Goal: Transaction & Acquisition: Book appointment/travel/reservation

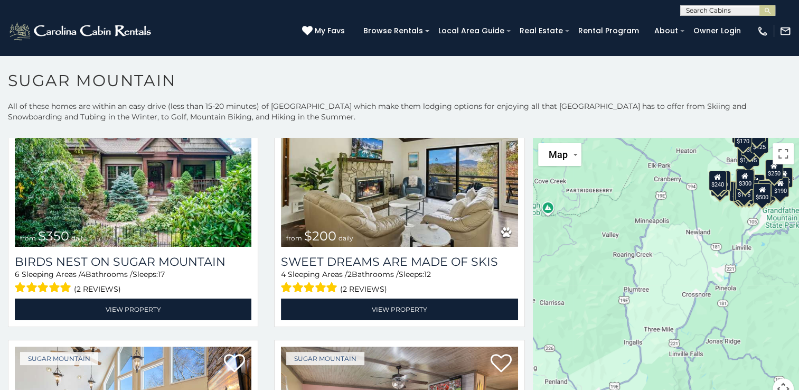
scroll to position [334, 0]
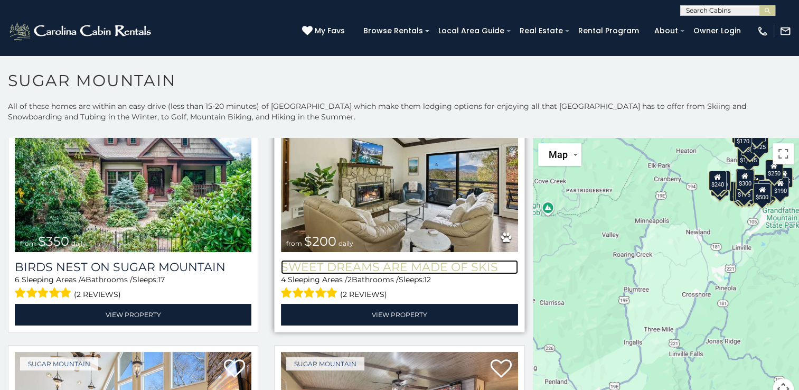
click at [452, 267] on h3 "Sweet Dreams Are Made Of Skis" at bounding box center [399, 267] width 237 height 14
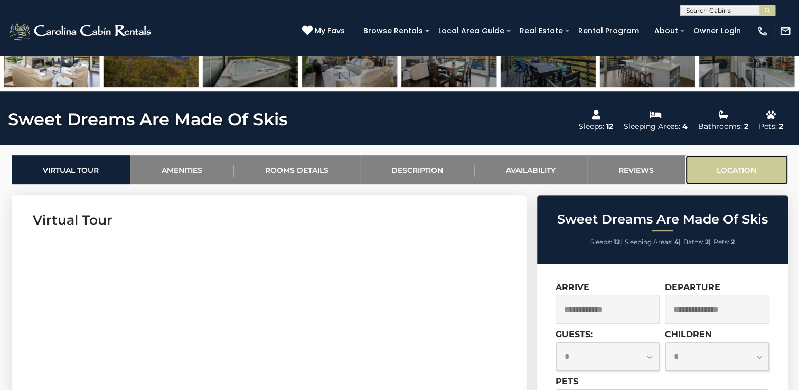
click at [755, 173] on link "Location" at bounding box center [737, 169] width 102 height 29
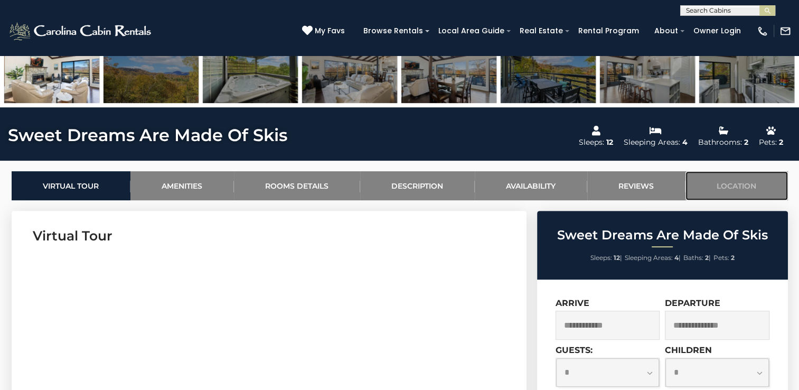
scroll to position [386, 0]
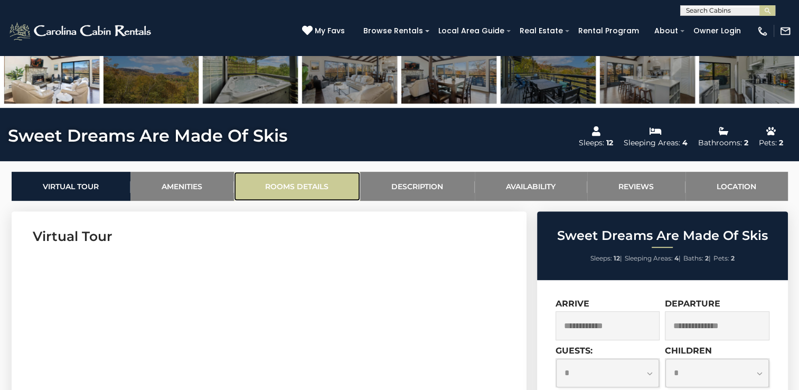
click at [307, 199] on link "Rooms Details" at bounding box center [297, 186] width 126 height 29
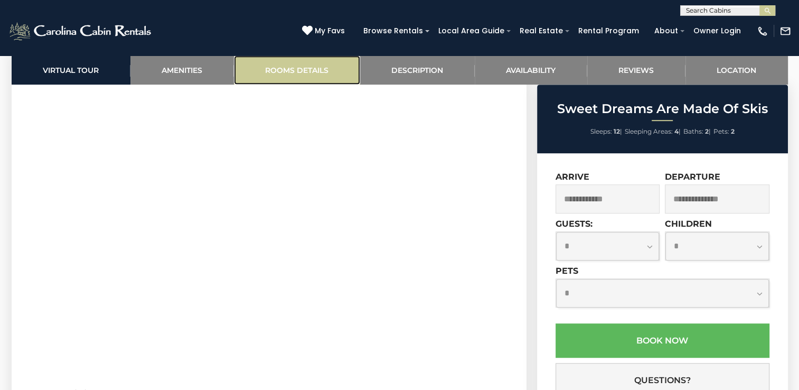
scroll to position [549, 0]
